Goal: Communication & Community: Share content

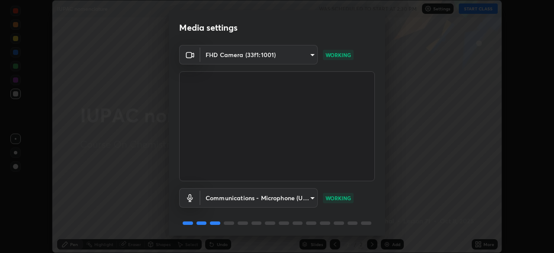
scroll to position [31, 0]
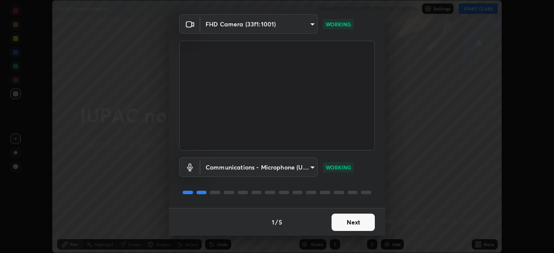
click at [352, 221] on button "Next" at bounding box center [352, 222] width 43 height 17
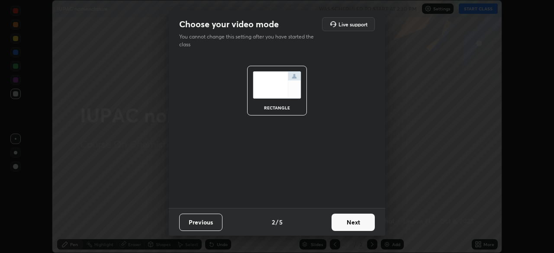
click at [356, 222] on button "Next" at bounding box center [352, 222] width 43 height 17
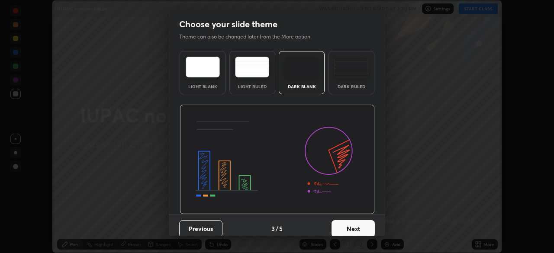
click at [350, 226] on button "Next" at bounding box center [352, 228] width 43 height 17
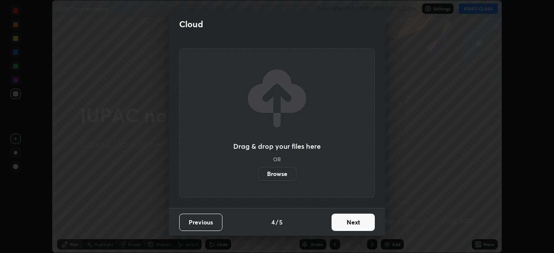
click at [288, 174] on label "Browse" at bounding box center [277, 174] width 39 height 14
click at [258, 174] on input "Browse" at bounding box center [258, 174] width 0 height 14
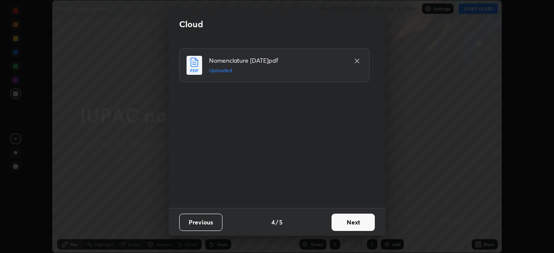
click at [350, 215] on button "Next" at bounding box center [352, 222] width 43 height 17
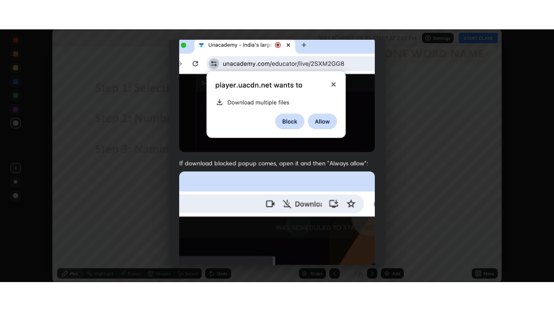
scroll to position [207, 0]
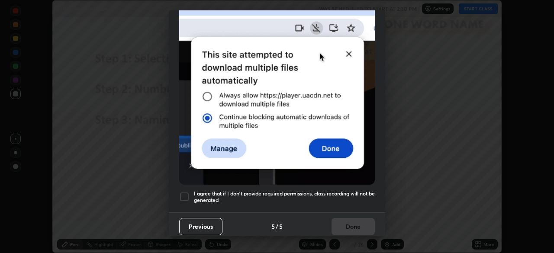
click at [334, 193] on h5 "I agree that if I don't provide required permissions, class recording will not …" at bounding box center [284, 196] width 181 height 13
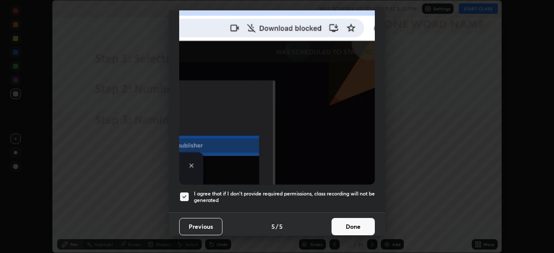
click at [344, 220] on button "Done" at bounding box center [352, 226] width 43 height 17
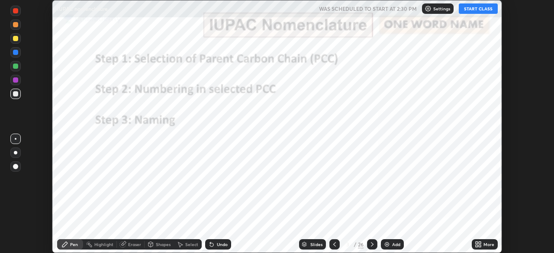
click at [483, 243] on div "More" at bounding box center [485, 244] width 26 height 10
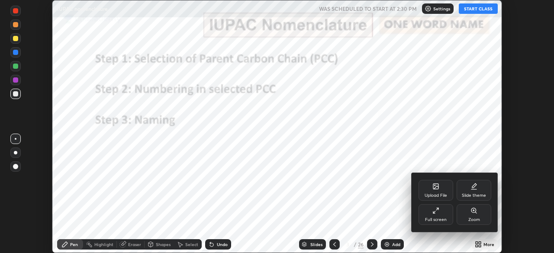
click at [433, 216] on div "Full screen" at bounding box center [435, 214] width 35 height 21
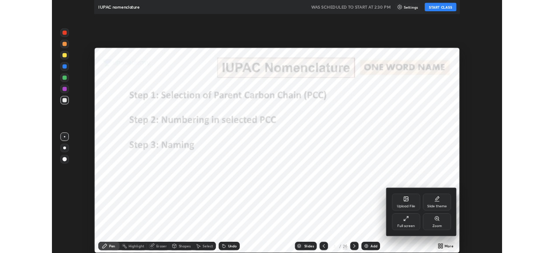
scroll to position [311, 554]
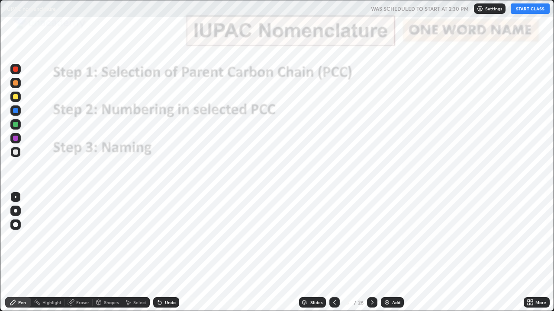
click at [524, 10] on button "START CLASS" at bounding box center [529, 8] width 39 height 10
click at [370, 253] on icon at bounding box center [372, 302] width 7 height 7
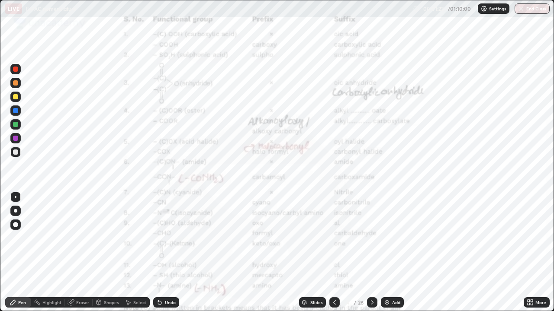
click at [334, 253] on icon at bounding box center [334, 302] width 7 height 7
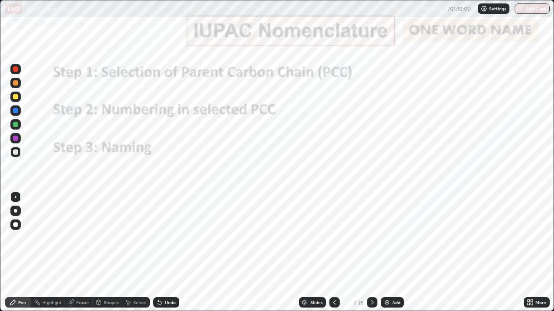
click at [371, 253] on icon at bounding box center [372, 302] width 7 height 7
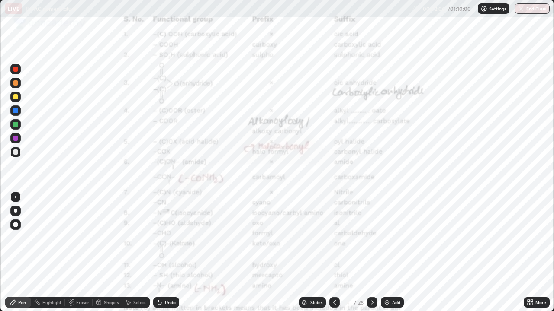
click at [18, 141] on div at bounding box center [15, 138] width 10 height 10
click at [388, 253] on img at bounding box center [386, 302] width 7 height 7
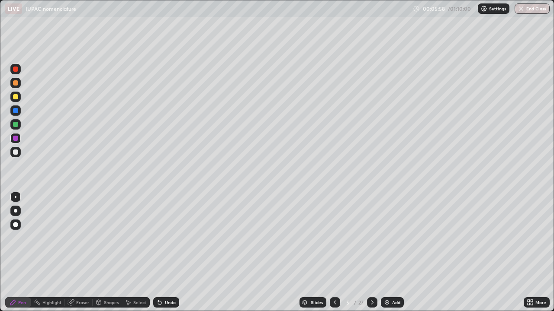
click at [17, 152] on div at bounding box center [15, 152] width 5 height 5
click at [168, 253] on div "Undo" at bounding box center [170, 303] width 11 height 4
click at [166, 253] on div "Undo" at bounding box center [166, 303] width 26 height 10
click at [165, 253] on div "Undo" at bounding box center [166, 303] width 26 height 10
click at [164, 253] on div "Undo" at bounding box center [166, 303] width 26 height 10
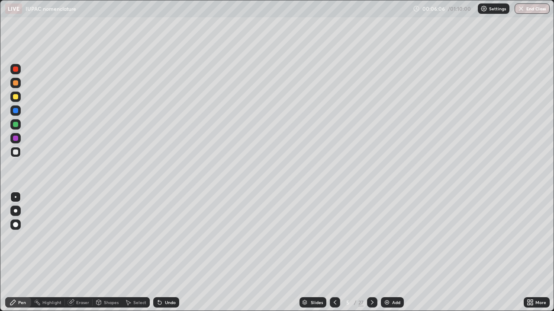
click at [165, 253] on div "Undo" at bounding box center [170, 303] width 11 height 4
click at [171, 253] on div "Undo" at bounding box center [166, 303] width 26 height 10
click at [165, 253] on div "Undo" at bounding box center [170, 303] width 11 height 4
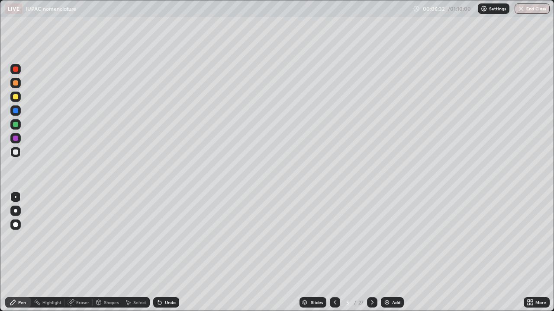
click at [334, 253] on icon at bounding box center [335, 303] width 3 height 4
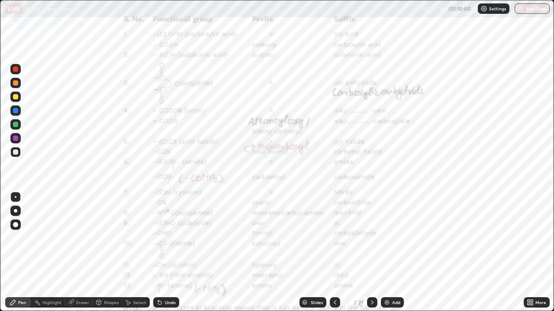
click at [16, 111] on div at bounding box center [15, 110] width 5 height 5
click at [371, 253] on icon at bounding box center [372, 302] width 7 height 7
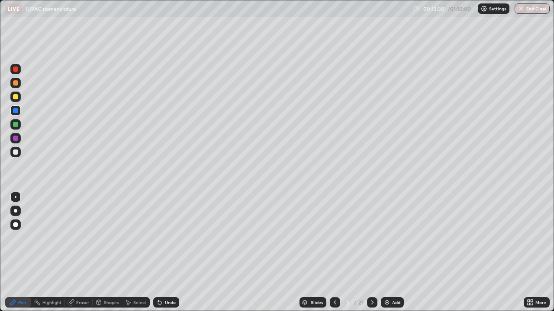
click at [374, 253] on div at bounding box center [372, 303] width 10 height 10
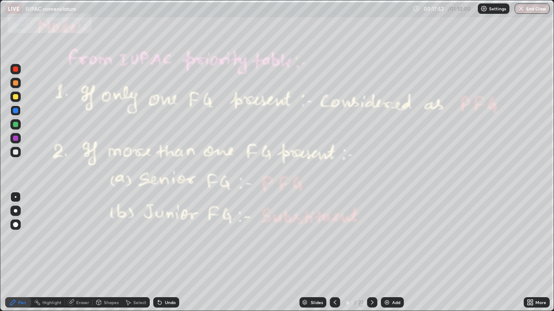
click at [375, 253] on div at bounding box center [372, 303] width 10 height 10
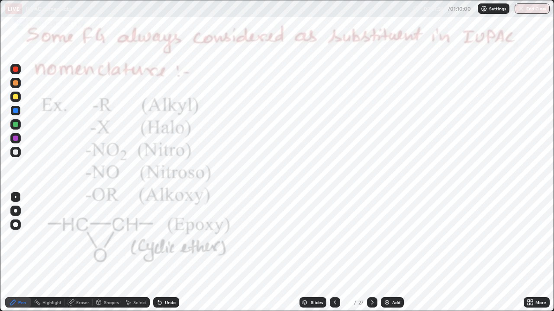
click at [20, 72] on div at bounding box center [15, 69] width 10 height 10
click at [371, 253] on icon at bounding box center [372, 302] width 7 height 7
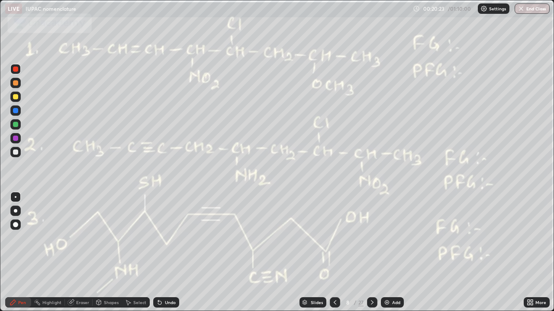
click at [16, 83] on div at bounding box center [15, 82] width 5 height 5
click at [167, 253] on div "Undo" at bounding box center [170, 303] width 11 height 4
click at [16, 153] on div at bounding box center [15, 152] width 5 height 5
click at [373, 253] on icon at bounding box center [372, 302] width 7 height 7
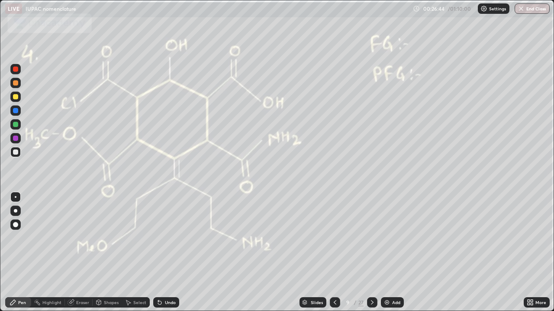
click at [332, 253] on icon at bounding box center [334, 302] width 7 height 7
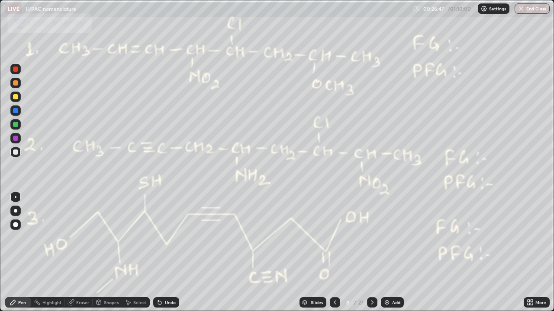
click at [374, 253] on div at bounding box center [372, 303] width 10 height 10
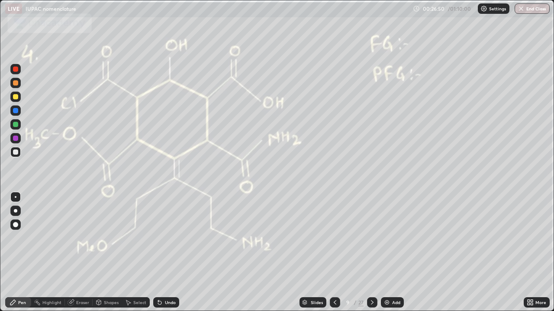
click at [15, 111] on div at bounding box center [15, 110] width 5 height 5
click at [167, 253] on div "Undo" at bounding box center [166, 303] width 26 height 10
click at [167, 253] on div "Undo" at bounding box center [170, 303] width 11 height 4
click at [166, 253] on div "Undo" at bounding box center [170, 303] width 11 height 4
click at [165, 253] on div "Undo" at bounding box center [170, 303] width 11 height 4
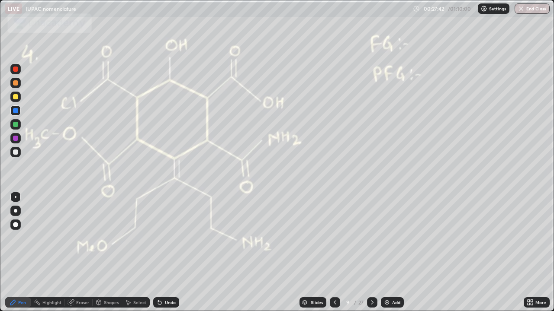
click at [165, 253] on div "Undo" at bounding box center [170, 303] width 11 height 4
click at [167, 253] on div "Undo" at bounding box center [170, 303] width 11 height 4
click at [367, 253] on div at bounding box center [372, 303] width 10 height 10
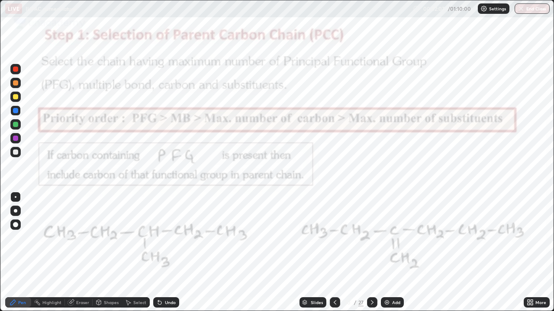
click at [17, 70] on div at bounding box center [15, 69] width 5 height 5
click at [19, 126] on div at bounding box center [15, 124] width 10 height 10
click at [14, 112] on div at bounding box center [15, 110] width 5 height 5
click at [371, 253] on icon at bounding box center [372, 302] width 7 height 7
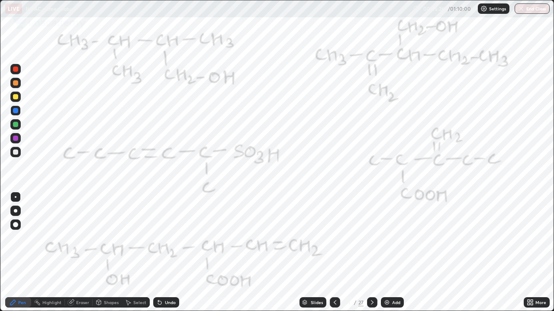
click at [333, 253] on icon at bounding box center [334, 302] width 7 height 7
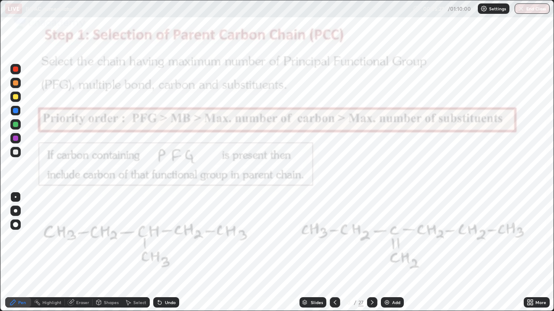
click at [390, 253] on div "Add" at bounding box center [392, 303] width 23 height 10
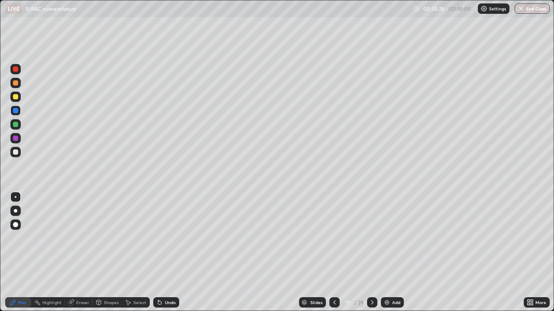
click at [16, 152] on div at bounding box center [15, 152] width 5 height 5
click at [334, 253] on icon at bounding box center [334, 302] width 7 height 7
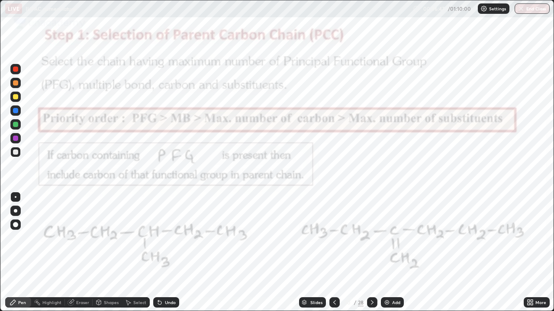
click at [82, 253] on div "Eraser" at bounding box center [82, 303] width 13 height 4
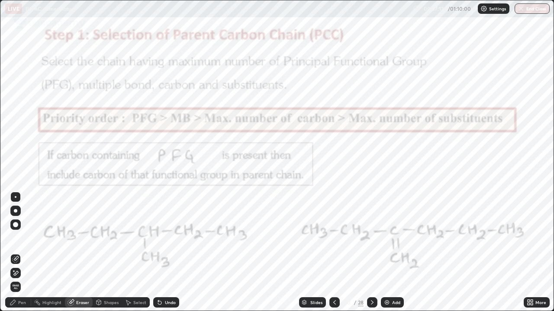
click at [371, 253] on icon at bounding box center [372, 302] width 7 height 7
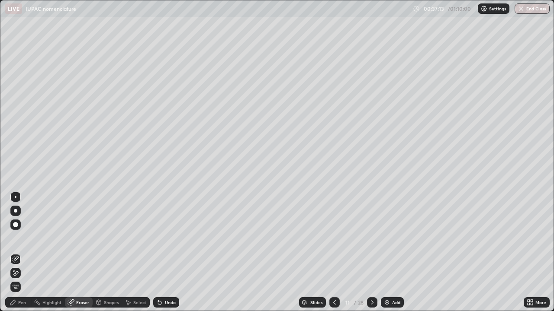
click at [333, 253] on icon at bounding box center [334, 302] width 7 height 7
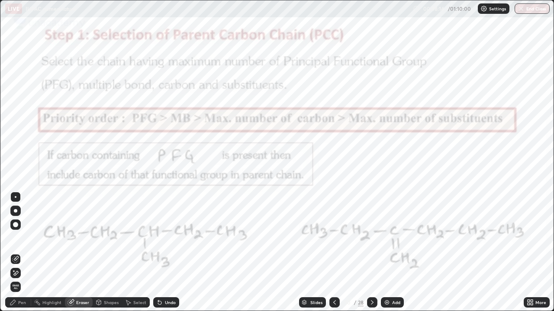
click at [19, 253] on div "Pen" at bounding box center [18, 303] width 26 height 10
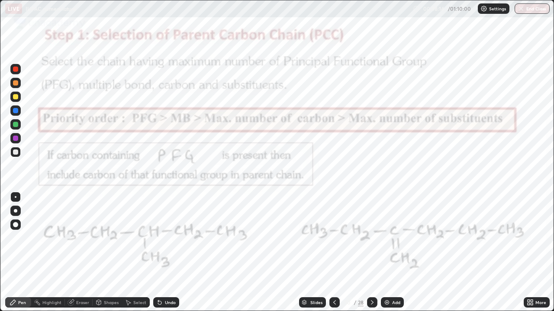
click at [16, 138] on div at bounding box center [15, 138] width 5 height 5
click at [164, 253] on div "Undo" at bounding box center [166, 303] width 26 height 10
click at [165, 253] on div "Undo" at bounding box center [170, 303] width 11 height 4
click at [167, 253] on div "Undo" at bounding box center [166, 303] width 26 height 10
click at [174, 253] on div "Undo" at bounding box center [166, 303] width 26 height 10
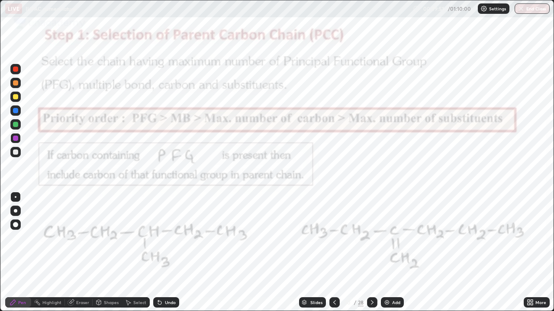
click at [169, 253] on div "Undo" at bounding box center [170, 303] width 11 height 4
click at [173, 253] on div "Undo" at bounding box center [170, 303] width 11 height 4
click at [174, 253] on div "Undo" at bounding box center [166, 303] width 26 height 10
click at [372, 253] on icon at bounding box center [372, 303] width 3 height 4
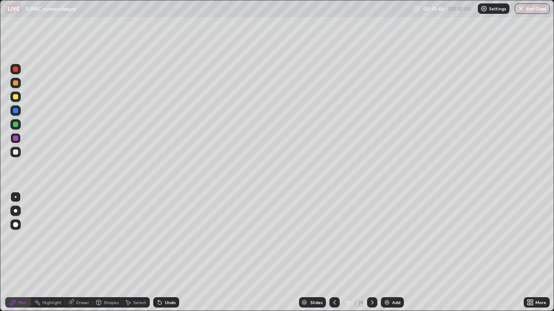
click at [367, 253] on div at bounding box center [372, 302] width 10 height 17
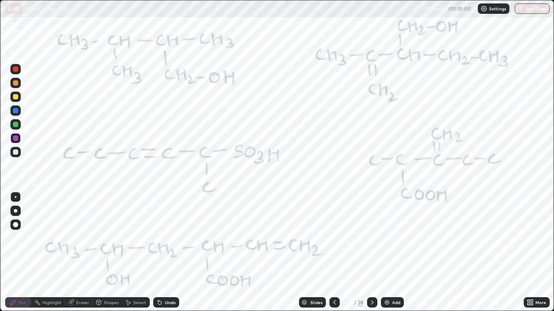
click at [16, 112] on div at bounding box center [15, 110] width 5 height 5
click at [371, 253] on icon at bounding box center [372, 302] width 7 height 7
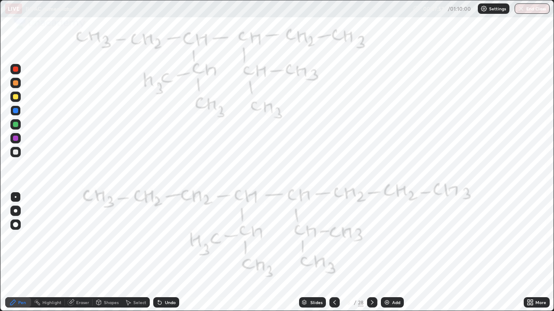
click at [19, 112] on div at bounding box center [15, 111] width 10 height 10
click at [16, 111] on div at bounding box center [15, 110] width 5 height 5
click at [17, 108] on div at bounding box center [15, 111] width 10 height 10
click at [19, 109] on div at bounding box center [15, 111] width 10 height 10
click at [166, 253] on div "Undo" at bounding box center [166, 303] width 26 height 10
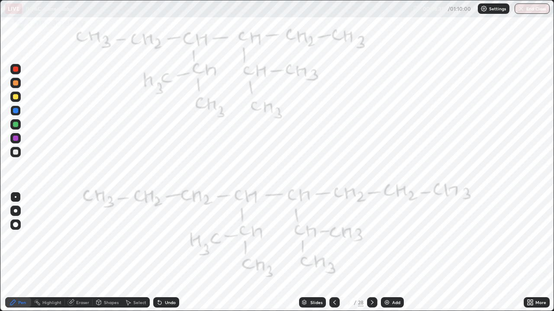
click at [50, 253] on div "Highlight" at bounding box center [48, 303] width 34 height 10
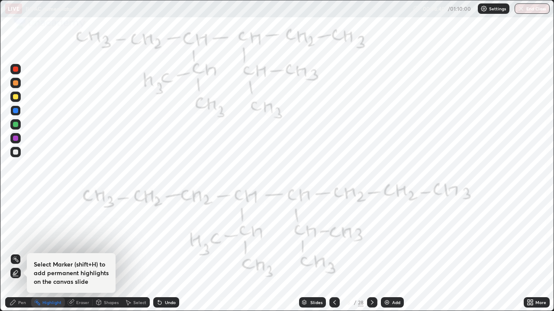
click at [15, 125] on div at bounding box center [15, 124] width 5 height 5
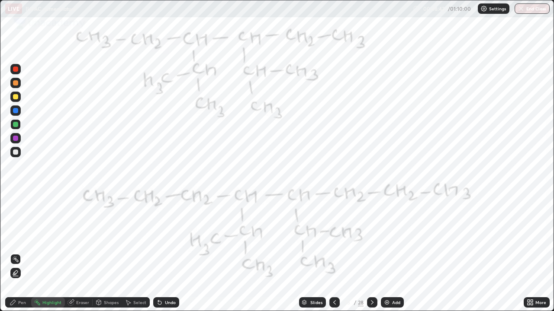
click at [158, 253] on icon at bounding box center [158, 301] width 1 height 1
click at [16, 253] on icon at bounding box center [15, 259] width 7 height 7
click at [16, 253] on circle at bounding box center [16, 257] width 1 height 1
click at [13, 253] on circle at bounding box center [13, 259] width 1 height 1
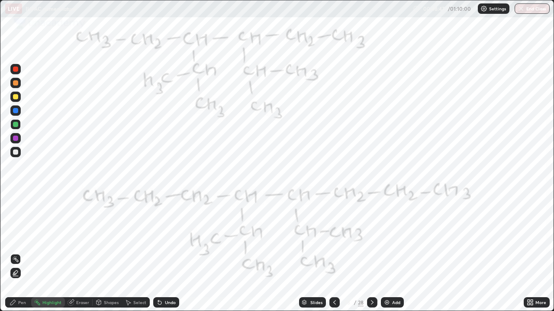
click at [13, 253] on circle at bounding box center [13, 257] width 1 height 1
click at [15, 253] on icon at bounding box center [15, 259] width 1 height 1
click at [15, 253] on rect at bounding box center [16, 260] width 4 height 4
click at [15, 253] on circle at bounding box center [14, 257] width 1 height 1
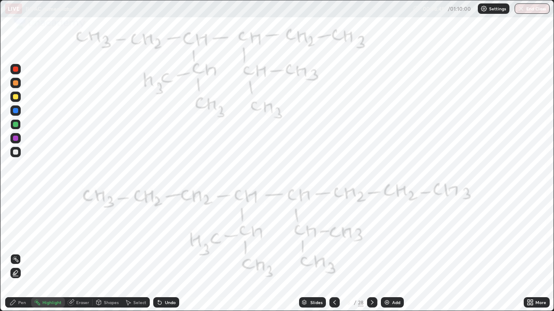
click at [15, 253] on icon at bounding box center [15, 259] width 7 height 7
click at [16, 253] on icon at bounding box center [15, 276] width 5 height 0
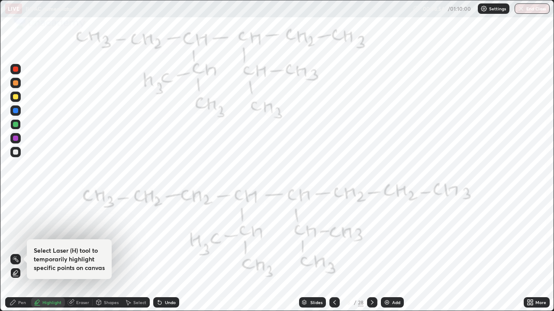
click at [16, 253] on icon at bounding box center [15, 259] width 7 height 7
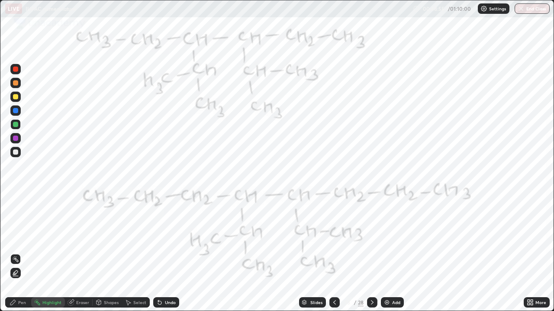
click at [16, 253] on rect at bounding box center [16, 260] width 4 height 4
click at [15, 253] on icon at bounding box center [15, 273] width 7 height 7
click at [16, 253] on rect at bounding box center [16, 260] width 4 height 4
click at [14, 253] on icon at bounding box center [14, 274] width 2 height 1
click at [19, 253] on div "Pen" at bounding box center [22, 303] width 8 height 4
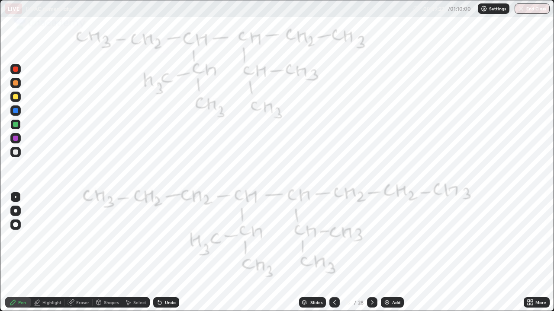
click at [172, 253] on div "Undo" at bounding box center [166, 303] width 26 height 10
click at [168, 253] on div "Undo" at bounding box center [164, 302] width 29 height 17
click at [372, 253] on icon at bounding box center [372, 302] width 7 height 7
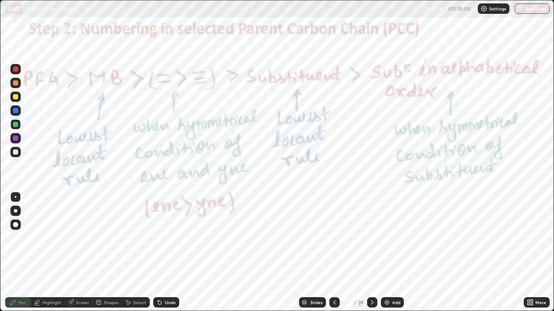
click at [333, 253] on icon at bounding box center [334, 302] width 7 height 7
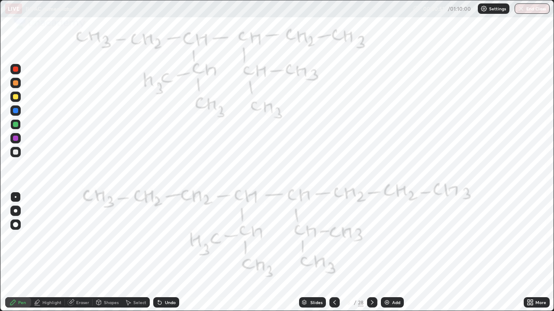
click at [375, 253] on div at bounding box center [372, 303] width 10 height 10
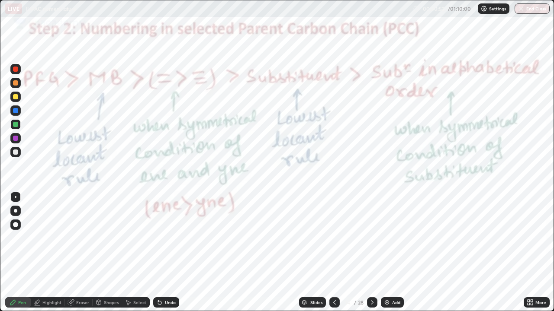
click at [333, 253] on icon at bounding box center [334, 302] width 7 height 7
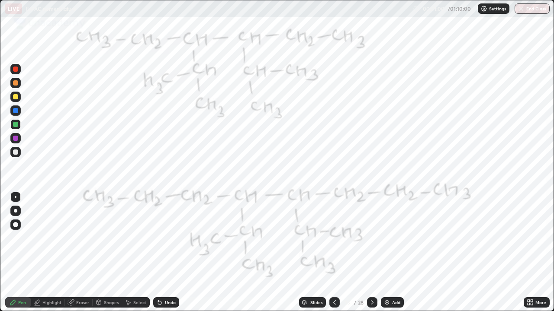
click at [334, 253] on icon at bounding box center [334, 302] width 7 height 7
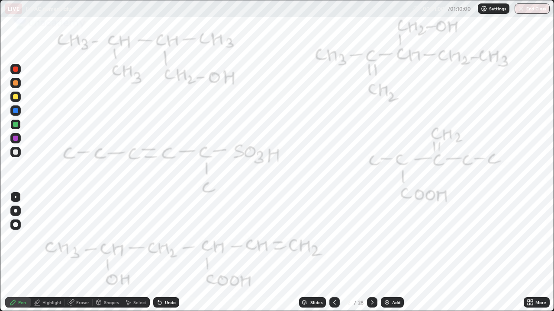
click at [334, 253] on icon at bounding box center [334, 302] width 7 height 7
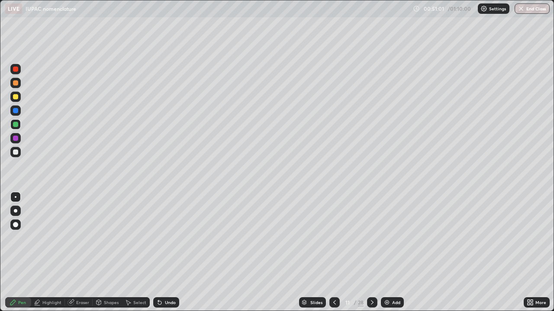
click at [334, 253] on icon at bounding box center [334, 302] width 7 height 7
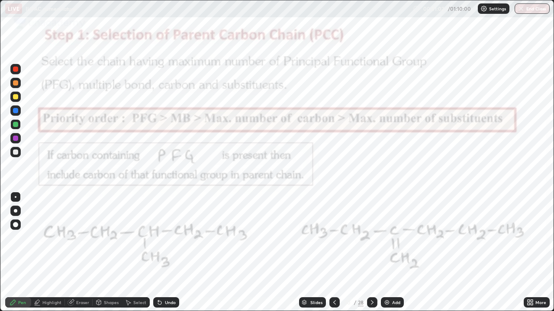
click at [333, 253] on div at bounding box center [334, 303] width 10 height 10
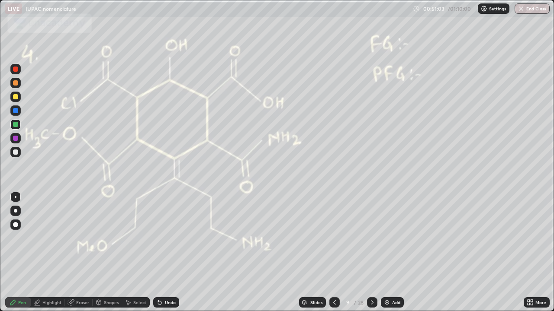
click at [333, 253] on div at bounding box center [334, 303] width 10 height 10
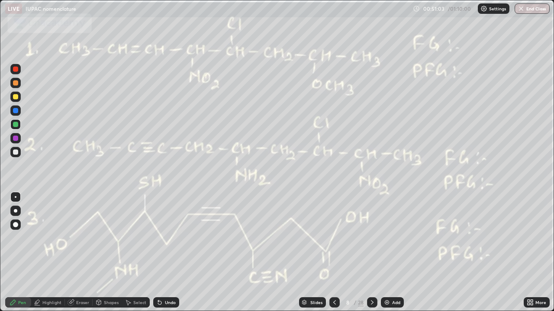
click at [332, 253] on div at bounding box center [334, 302] width 10 height 17
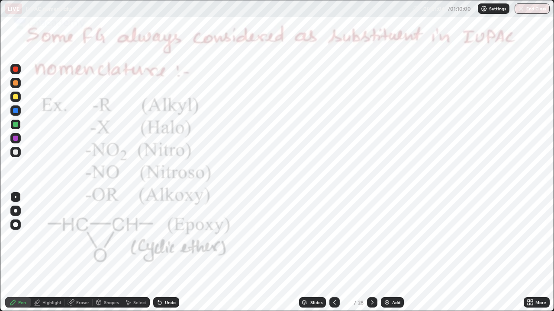
click at [335, 253] on div at bounding box center [334, 302] width 10 height 17
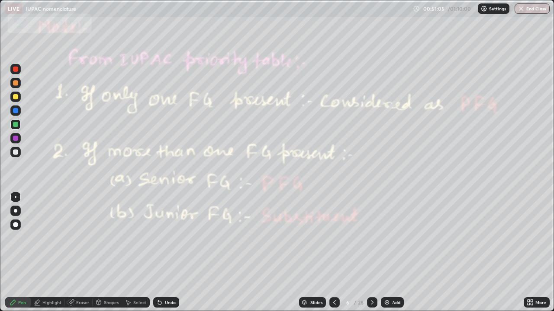
click at [336, 253] on div at bounding box center [334, 303] width 10 height 10
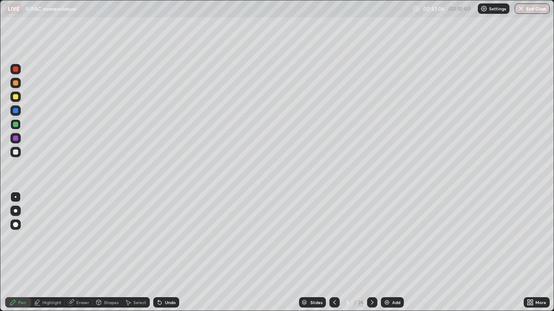
click at [336, 253] on div at bounding box center [334, 302] width 10 height 17
click at [336, 253] on div at bounding box center [334, 303] width 10 height 10
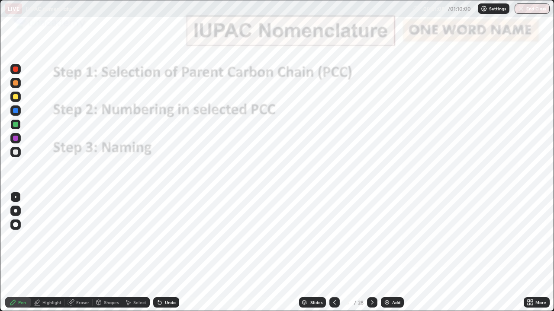
click at [371, 253] on icon at bounding box center [372, 302] width 7 height 7
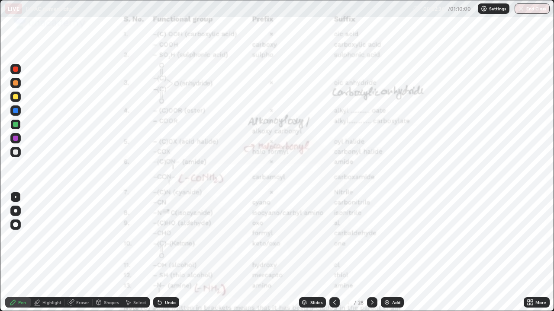
click at [371, 253] on icon at bounding box center [372, 302] width 7 height 7
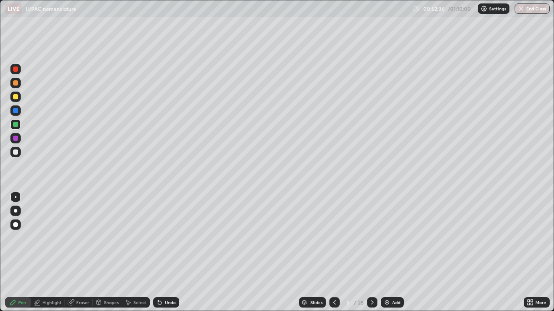
click at [371, 253] on icon at bounding box center [372, 302] width 7 height 7
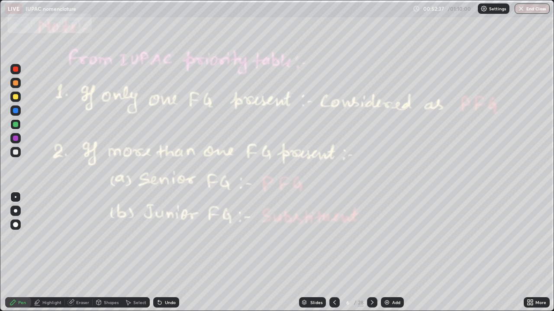
click at [371, 253] on icon at bounding box center [372, 302] width 7 height 7
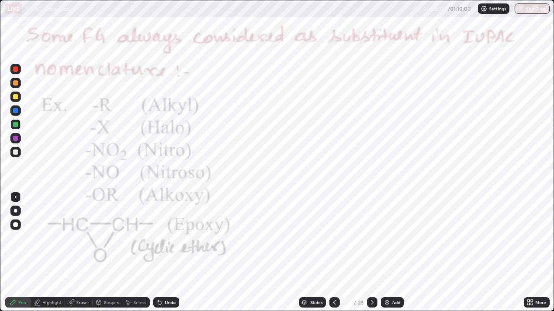
click at [371, 253] on icon at bounding box center [372, 302] width 7 height 7
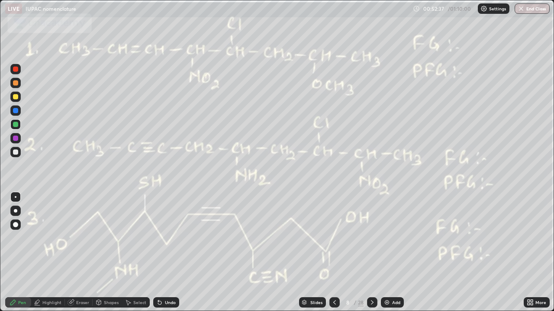
click at [371, 253] on icon at bounding box center [372, 302] width 7 height 7
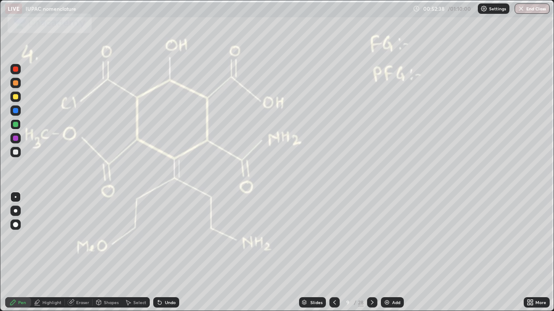
click at [371, 253] on icon at bounding box center [372, 303] width 3 height 4
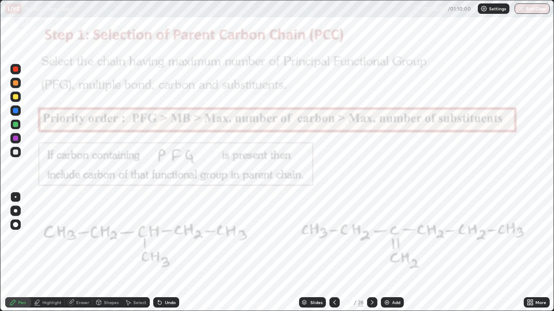
click at [371, 253] on icon at bounding box center [372, 302] width 7 height 7
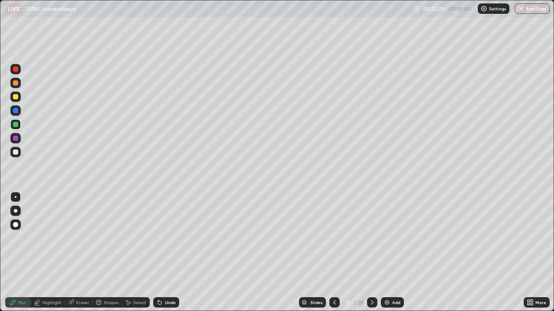
click at [370, 253] on icon at bounding box center [372, 302] width 7 height 7
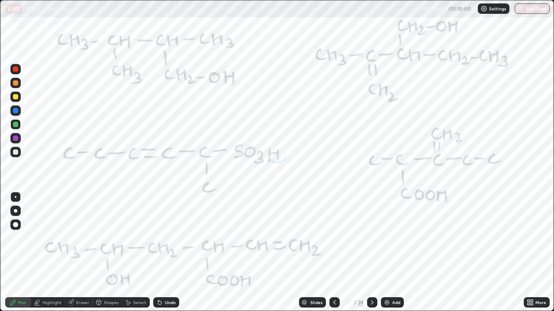
click at [370, 253] on icon at bounding box center [372, 302] width 7 height 7
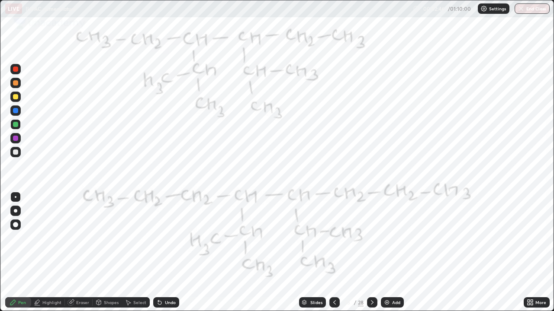
click at [371, 253] on icon at bounding box center [372, 302] width 7 height 7
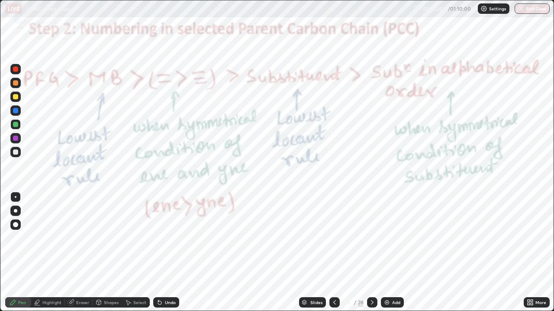
click at [371, 253] on icon at bounding box center [372, 302] width 7 height 7
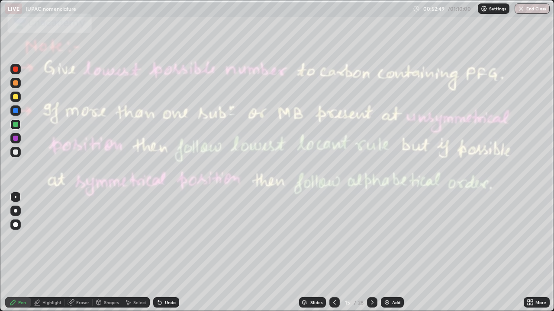
click at [334, 253] on icon at bounding box center [334, 302] width 7 height 7
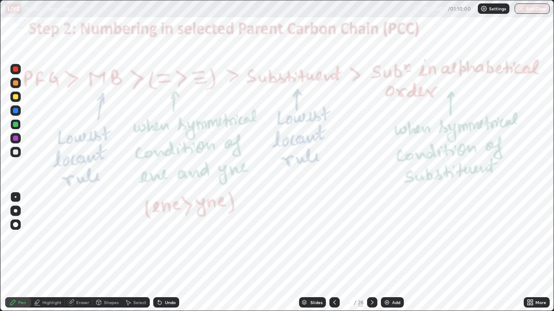
click at [334, 253] on icon at bounding box center [334, 302] width 7 height 7
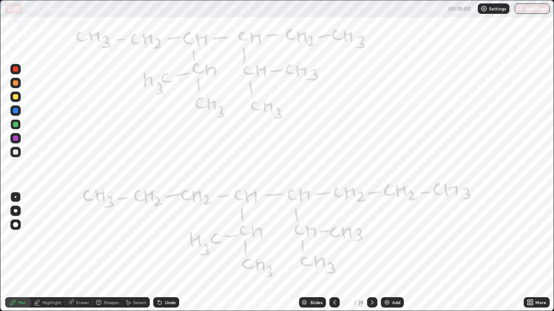
click at [333, 253] on icon at bounding box center [334, 302] width 7 height 7
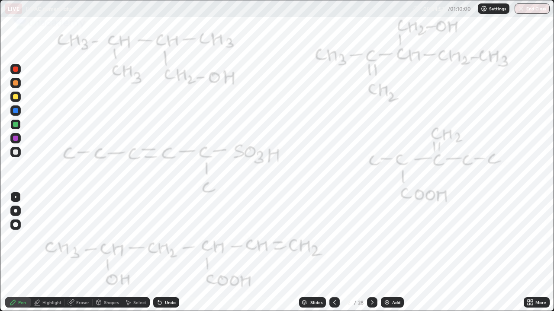
click at [515, 8] on button "End Class" at bounding box center [531, 8] width 35 height 10
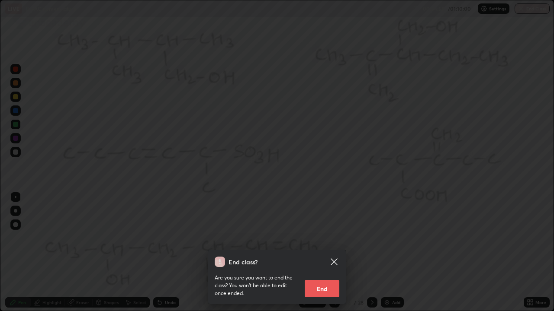
click at [319, 253] on button "End" at bounding box center [322, 288] width 35 height 17
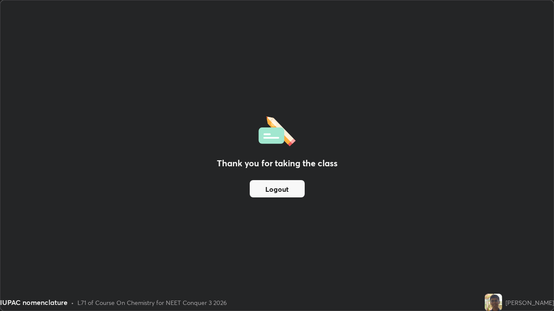
click at [269, 189] on button "Logout" at bounding box center [277, 188] width 55 height 17
click at [278, 188] on button "Logout" at bounding box center [277, 188] width 55 height 17
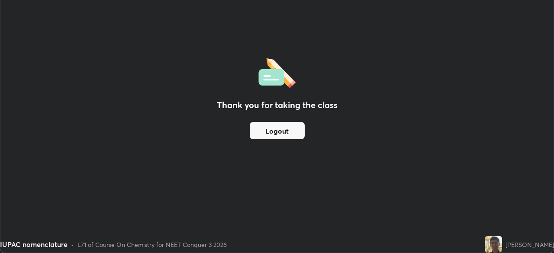
scroll to position [43006, 42705]
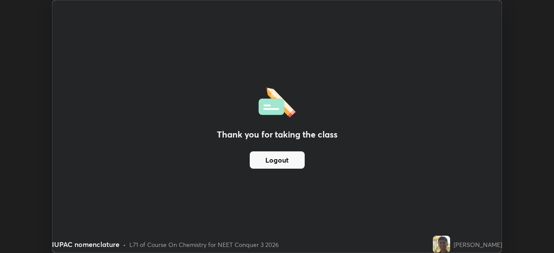
click at [449, 246] on img at bounding box center [441, 244] width 17 height 17
